Goal: Task Accomplishment & Management: Use online tool/utility

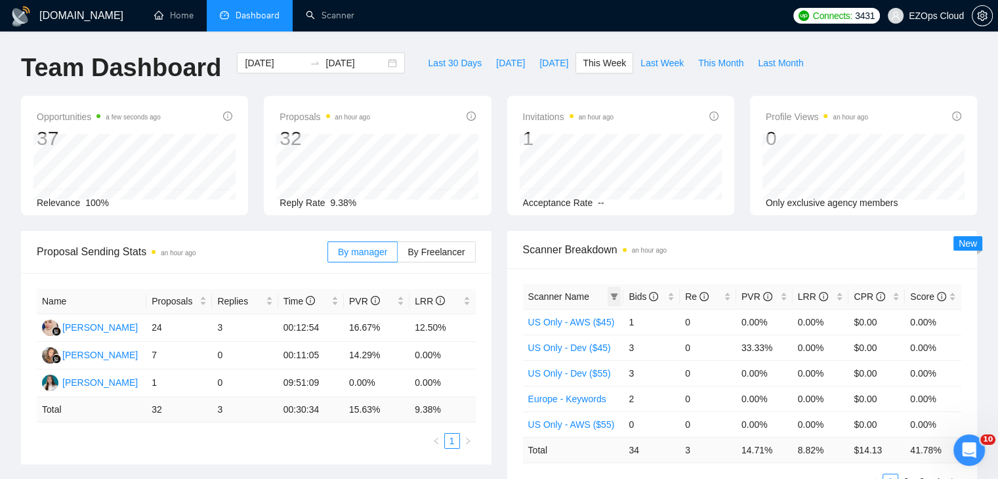
click at [617, 297] on icon "filter" at bounding box center [614, 297] width 8 height 8
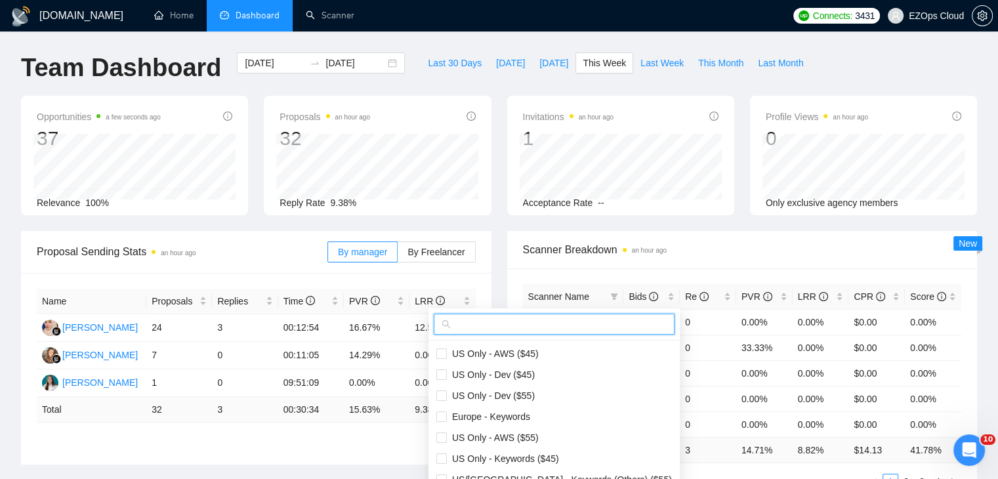
click at [567, 326] on input "text" at bounding box center [559, 324] width 213 height 14
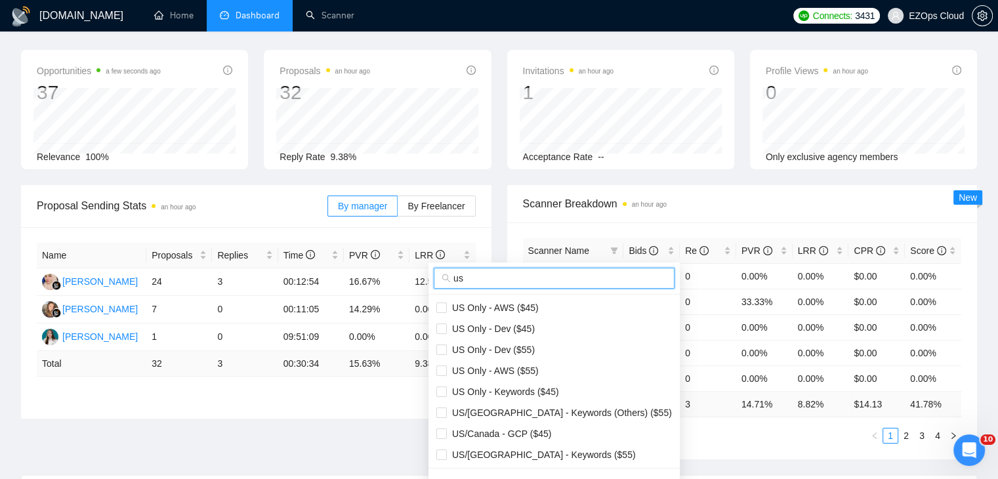
scroll to position [66, 0]
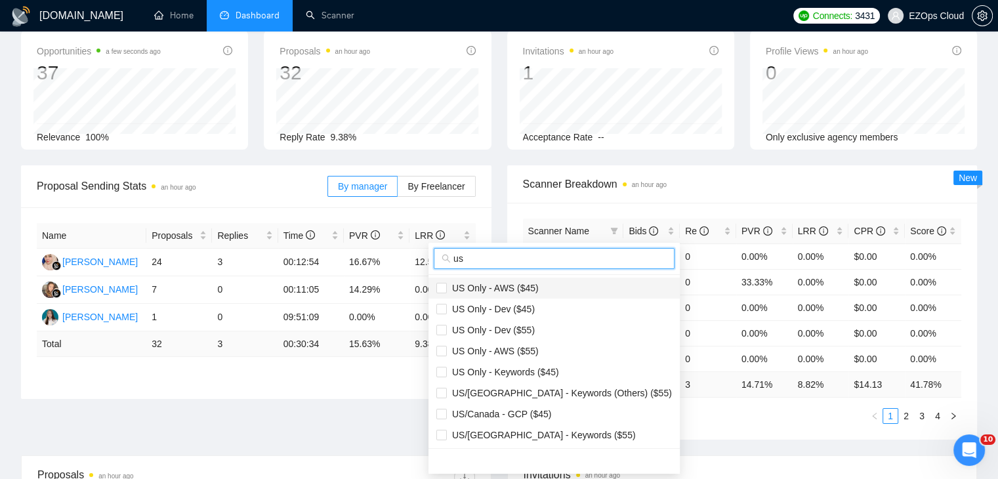
type input "us"
click at [517, 297] on li "US Only - AWS ($45)" at bounding box center [553, 288] width 251 height 21
checkbox input "true"
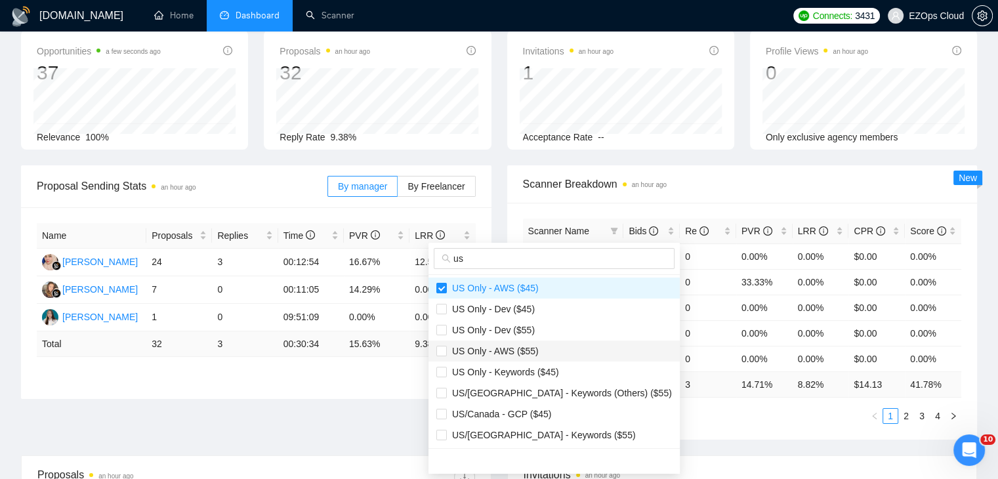
click at [537, 352] on span "US Only - AWS ($55)" at bounding box center [554, 351] width 236 height 14
checkbox input "true"
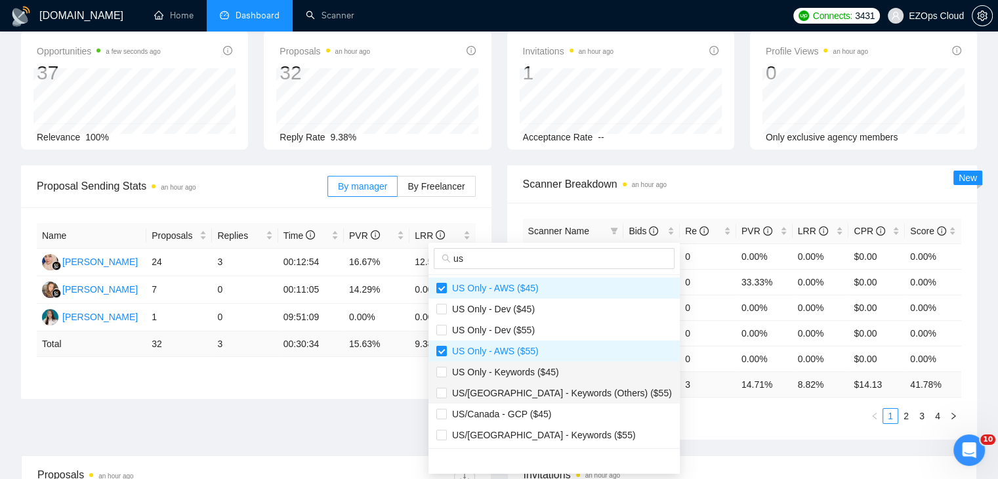
drag, startPoint x: 545, startPoint y: 367, endPoint x: 552, endPoint y: 396, distance: 29.0
click at [546, 368] on span "US Only - Keywords ($45)" at bounding box center [503, 372] width 112 height 10
checkbox input "true"
click at [552, 403] on li "US/Canada - GCP ($45)" at bounding box center [553, 413] width 251 height 21
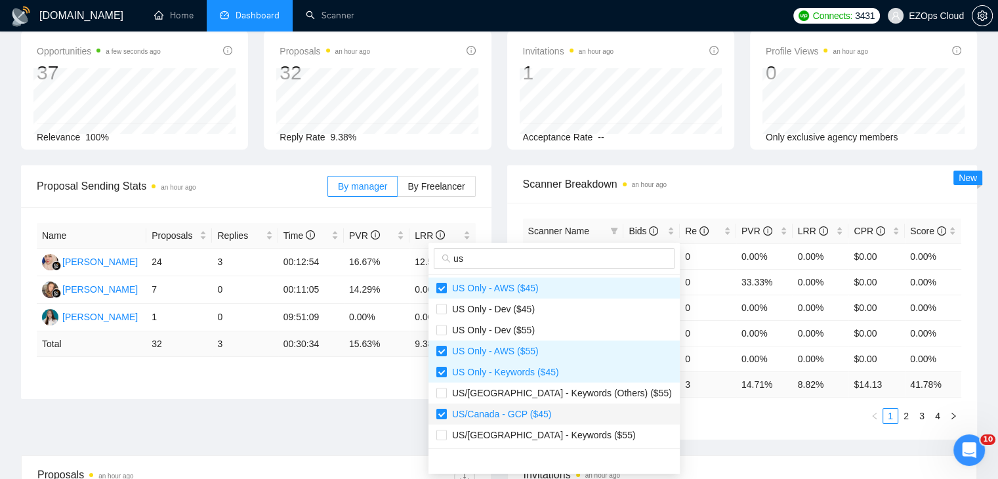
click at [554, 422] on li "US/Canada - GCP ($45)" at bounding box center [553, 413] width 251 height 21
click at [543, 415] on span "US/Canada - GCP ($45)" at bounding box center [499, 414] width 104 height 10
checkbox input "true"
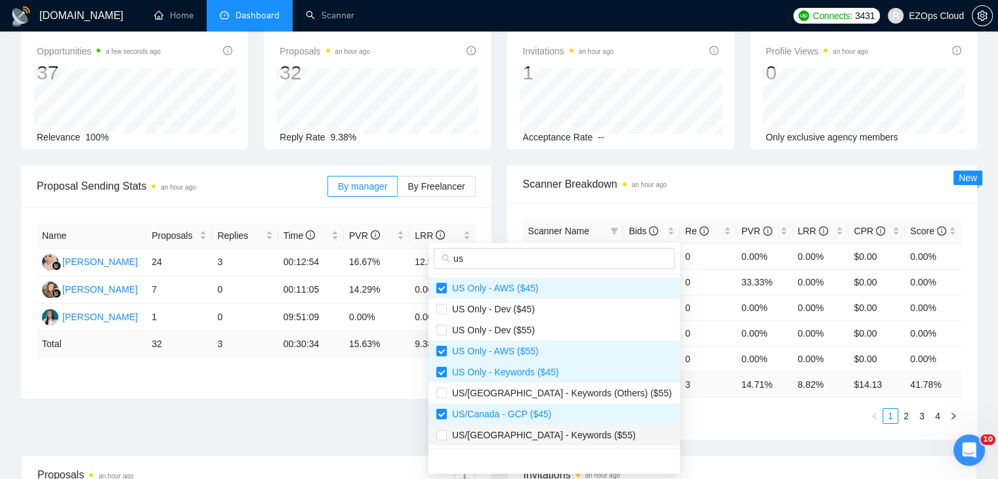
click at [556, 430] on span "US/[GEOGRAPHIC_DATA] - Keywords ($55)" at bounding box center [541, 435] width 189 height 10
checkbox input "true"
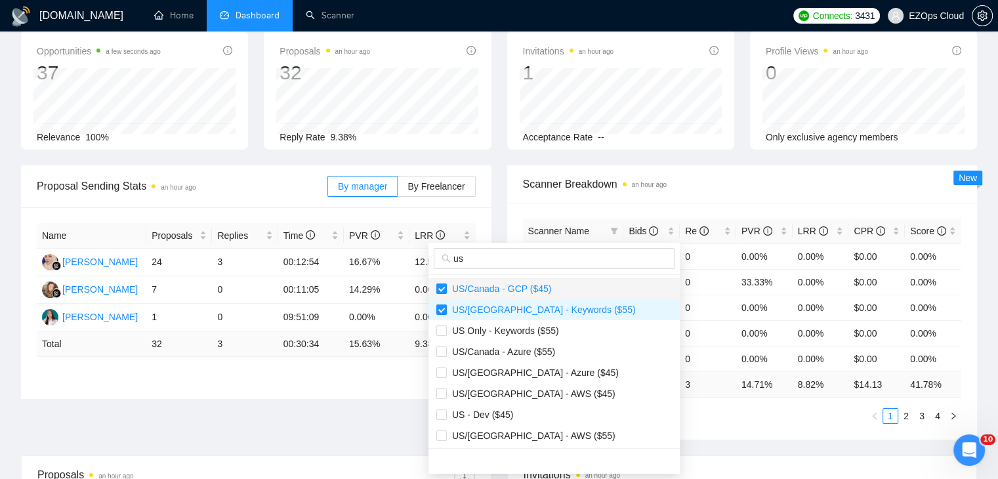
scroll to position [131, 0]
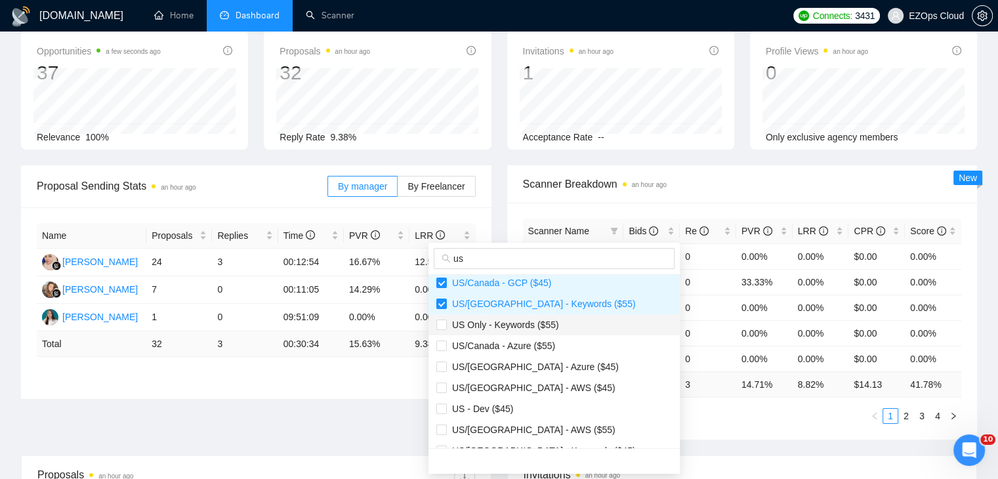
click at [522, 320] on span "US Only - Keywords ($55)" at bounding box center [503, 324] width 112 height 10
checkbox input "true"
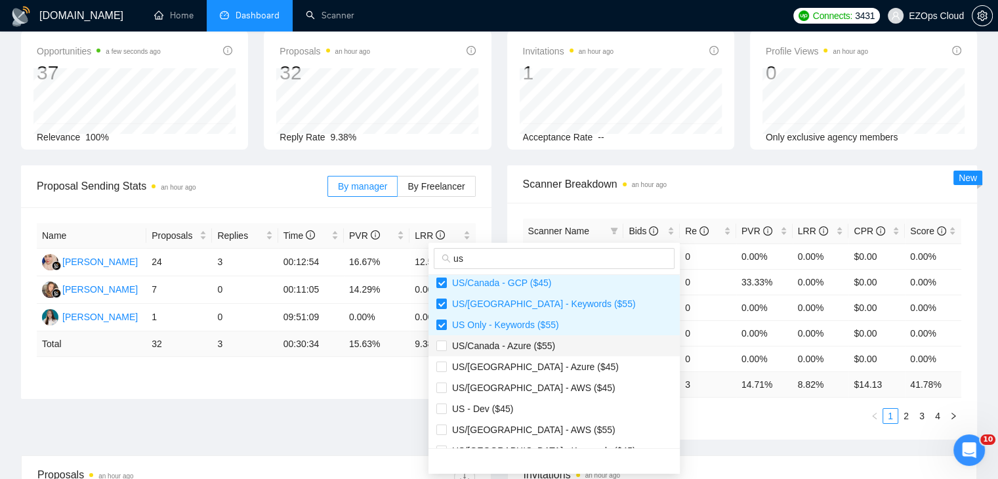
click at [544, 344] on span "US/Canada - Azure ($55)" at bounding box center [501, 345] width 108 height 10
checkbox input "true"
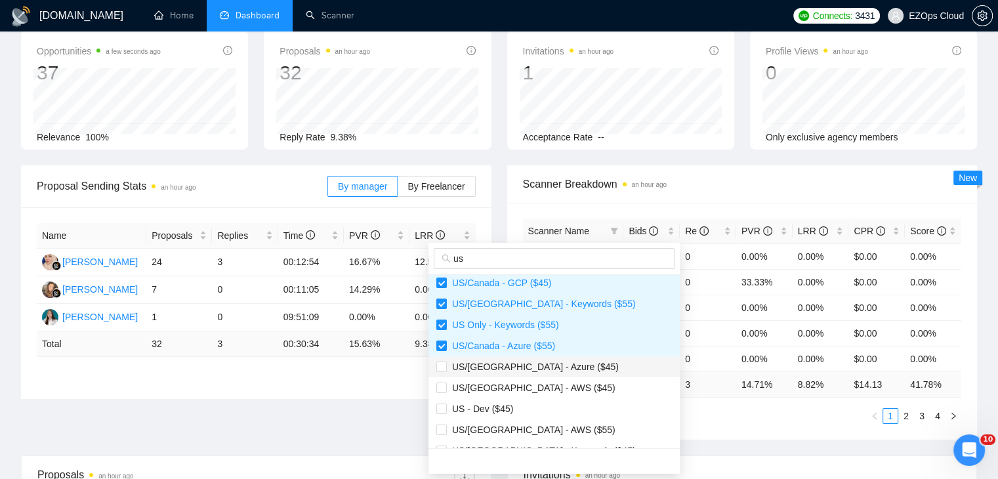
click at [547, 363] on span "US/[GEOGRAPHIC_DATA] - Azure ($45)" at bounding box center [533, 366] width 172 height 10
checkbox input "true"
click at [547, 381] on span "US/[GEOGRAPHIC_DATA] - AWS ($45)" at bounding box center [554, 388] width 236 height 14
checkbox input "true"
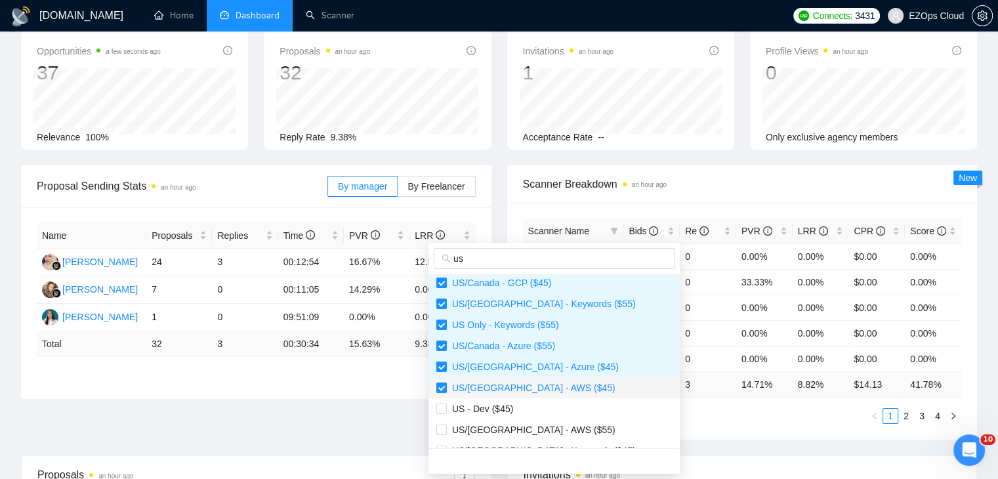
scroll to position [168, 0]
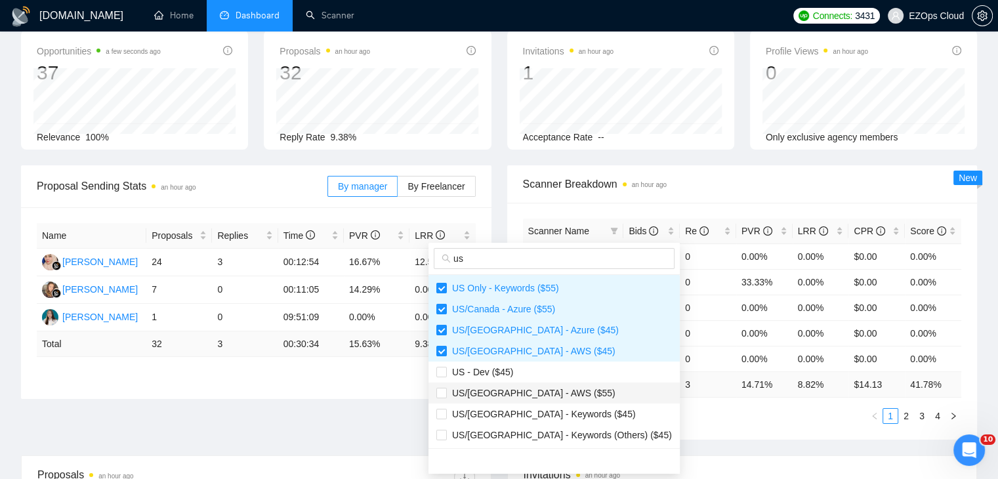
click at [562, 397] on span "US/[GEOGRAPHIC_DATA] - AWS ($55)" at bounding box center [554, 393] width 236 height 14
checkbox input "true"
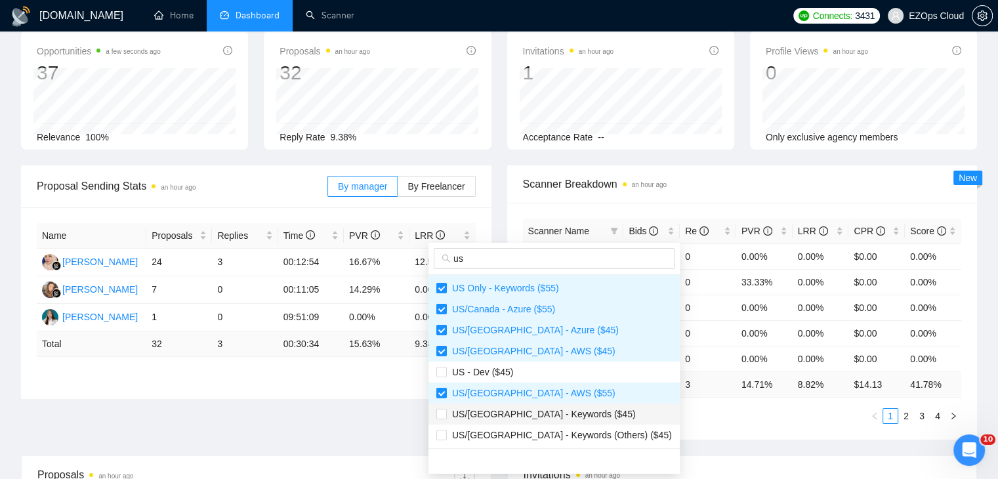
click at [569, 417] on span "US/[GEOGRAPHIC_DATA] - Keywords ($45)" at bounding box center [554, 414] width 236 height 14
checkbox input "true"
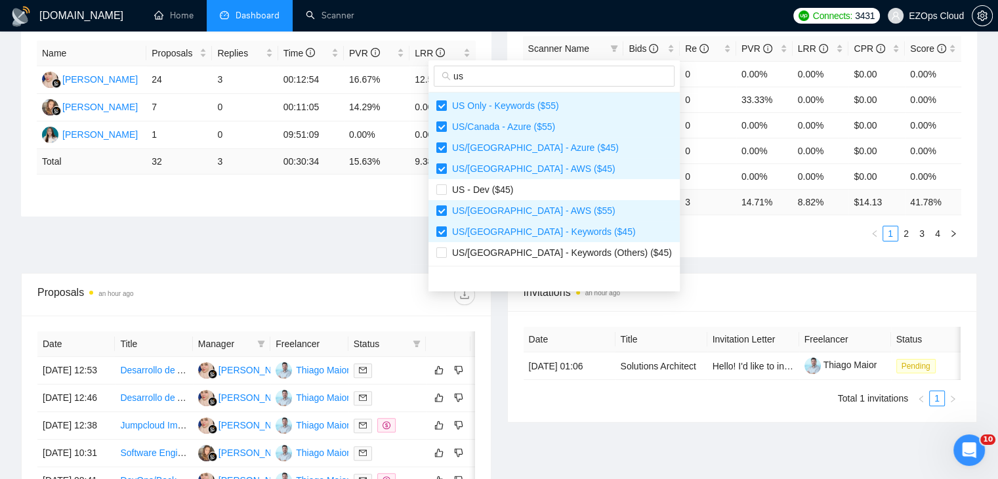
scroll to position [262, 0]
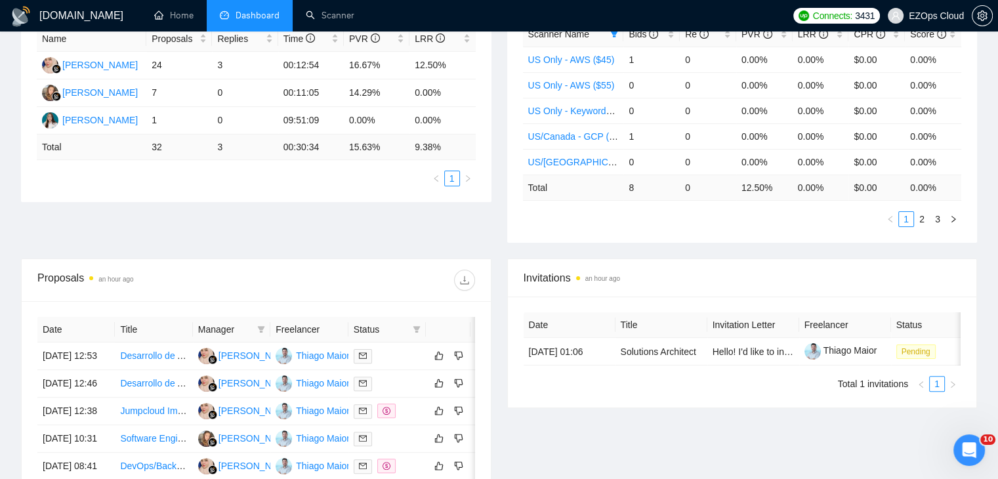
click at [699, 266] on div "Invitations an hour ago" at bounding box center [743, 277] width 438 height 37
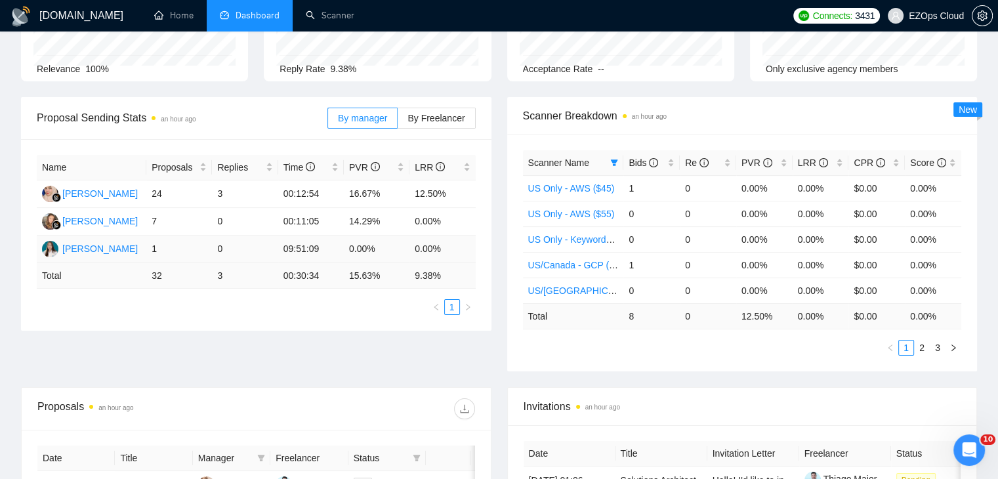
scroll to position [131, 0]
